Goal: Consume media (video, audio)

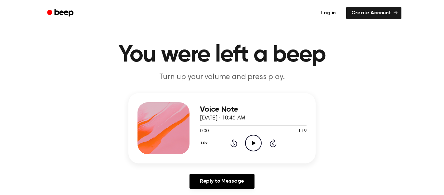
scroll to position [10, 0]
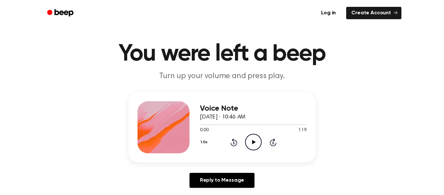
click at [255, 146] on icon "Play Audio" at bounding box center [253, 141] width 17 height 17
click at [261, 141] on circle at bounding box center [253, 142] width 16 height 16
click at [256, 139] on icon "Play Audio" at bounding box center [253, 141] width 17 height 17
click at [204, 139] on button "1.0x" at bounding box center [205, 141] width 10 height 11
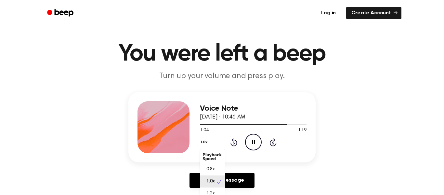
click at [204, 173] on div "0.8x" at bounding box center [212, 169] width 25 height 12
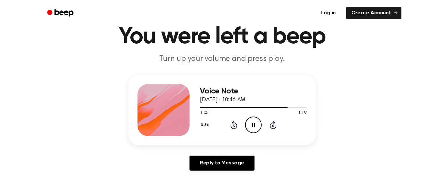
scroll to position [35, 0]
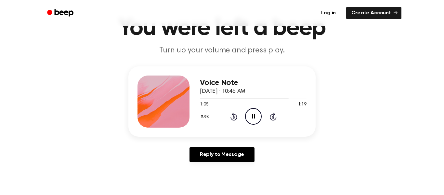
click at [209, 115] on button "0.8x" at bounding box center [205, 116] width 11 height 11
click at [209, 192] on span "2.0x" at bounding box center [210, 188] width 8 height 7
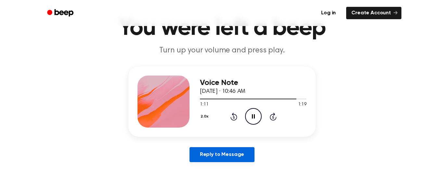
click at [208, 155] on link "Reply to Message" at bounding box center [221, 154] width 65 height 15
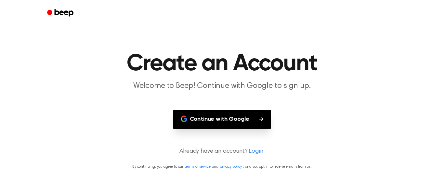
click at [262, 121] on button "Continue with Google" at bounding box center [222, 118] width 98 height 19
